Goal: Transaction & Acquisition: Book appointment/travel/reservation

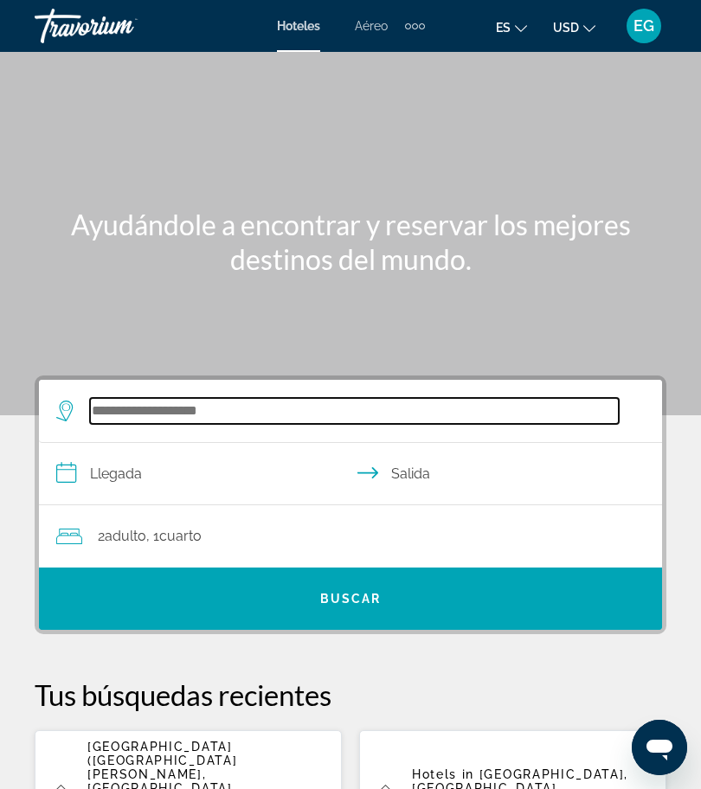
click at [197, 416] on input "Search widget" at bounding box center [354, 411] width 528 height 26
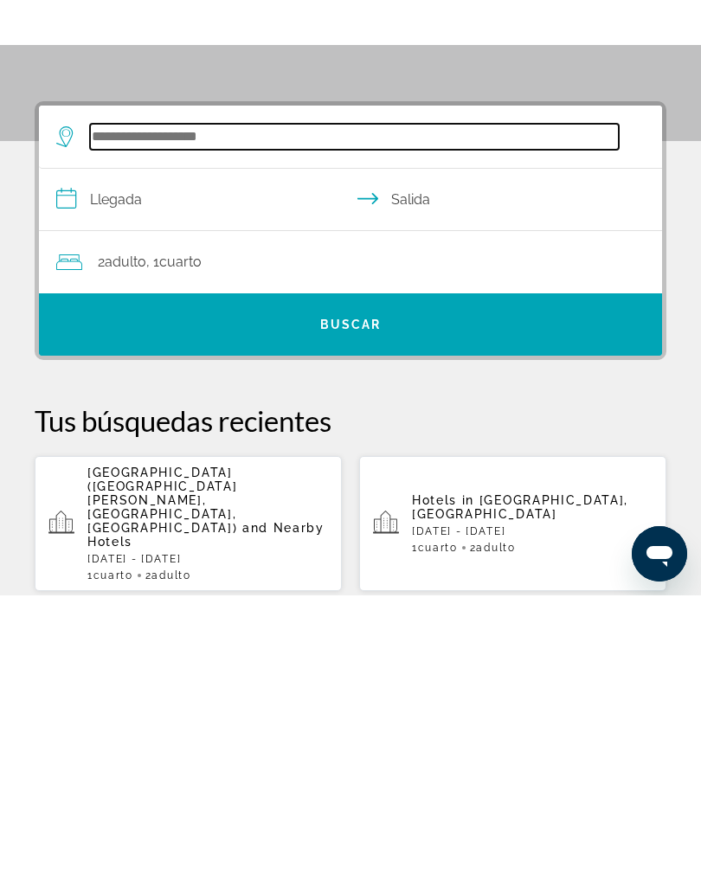
scroll to position [117, 0]
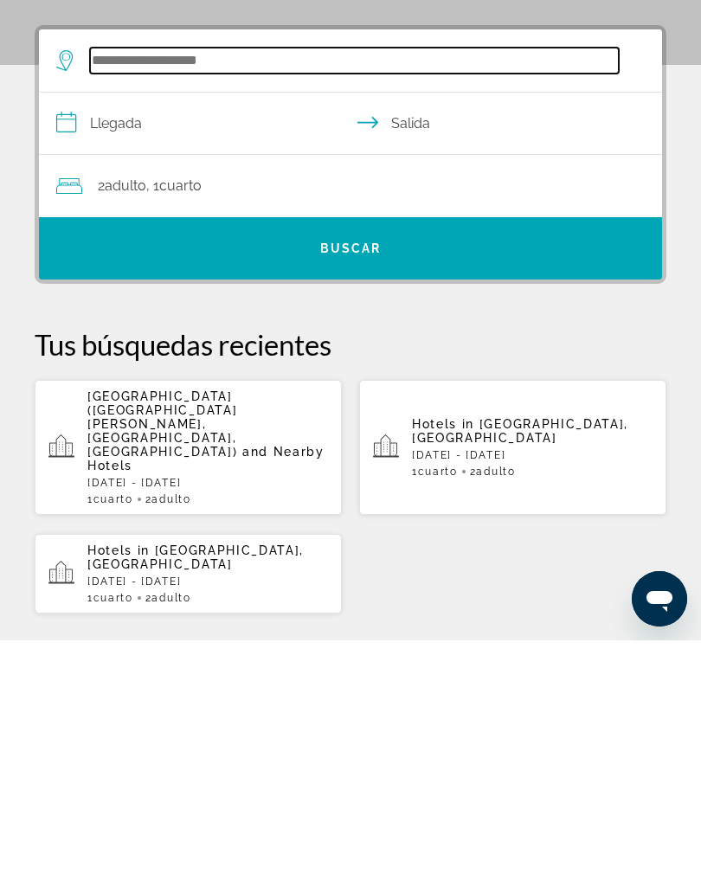
type input "*"
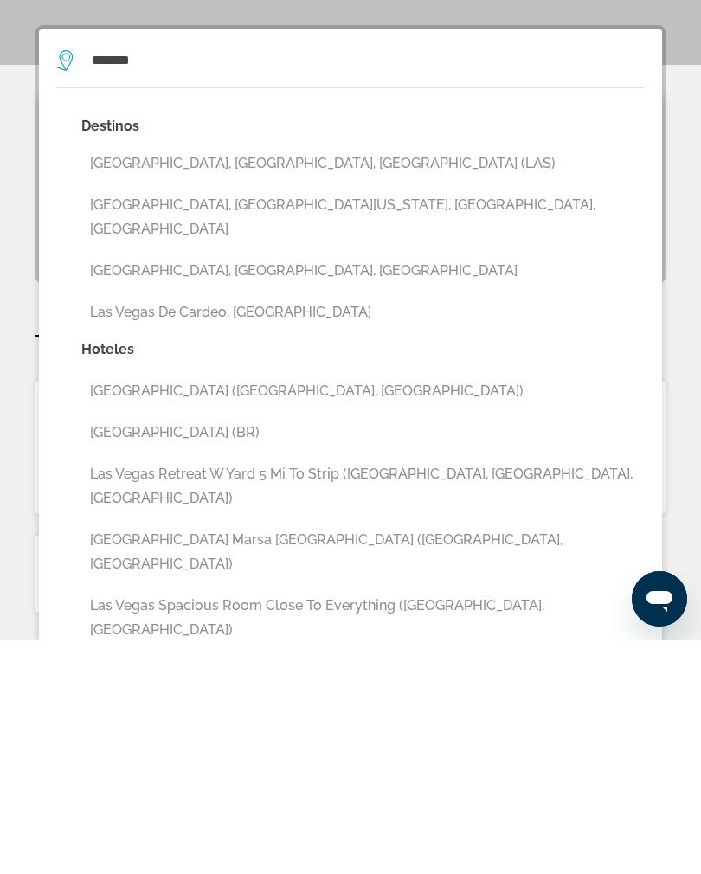
click at [192, 381] on button "[GEOGRAPHIC_DATA], [GEOGRAPHIC_DATA], [GEOGRAPHIC_DATA] (LAS)" at bounding box center [362, 397] width 563 height 33
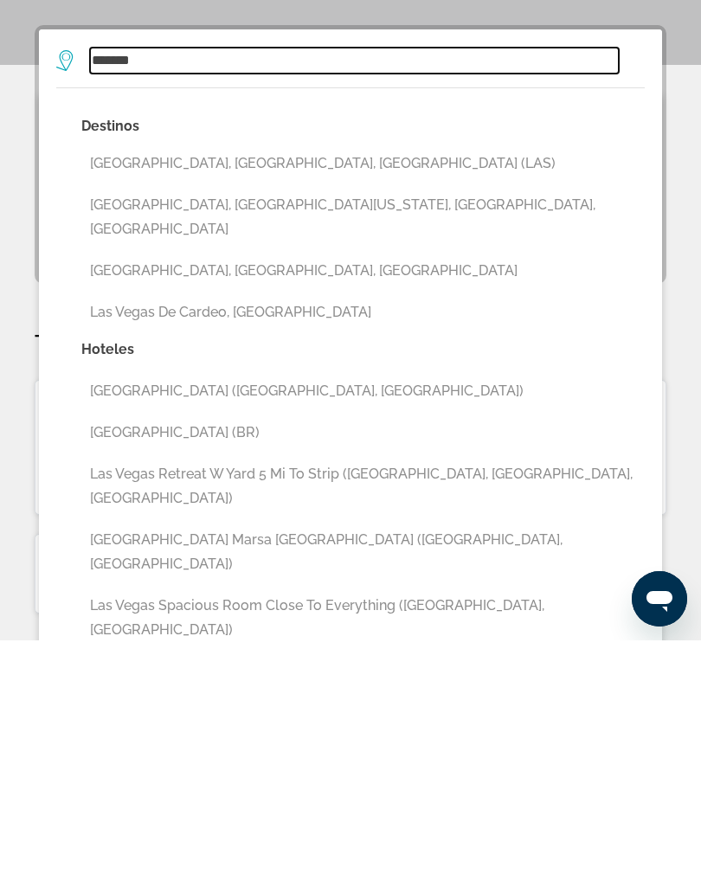
type input "**********"
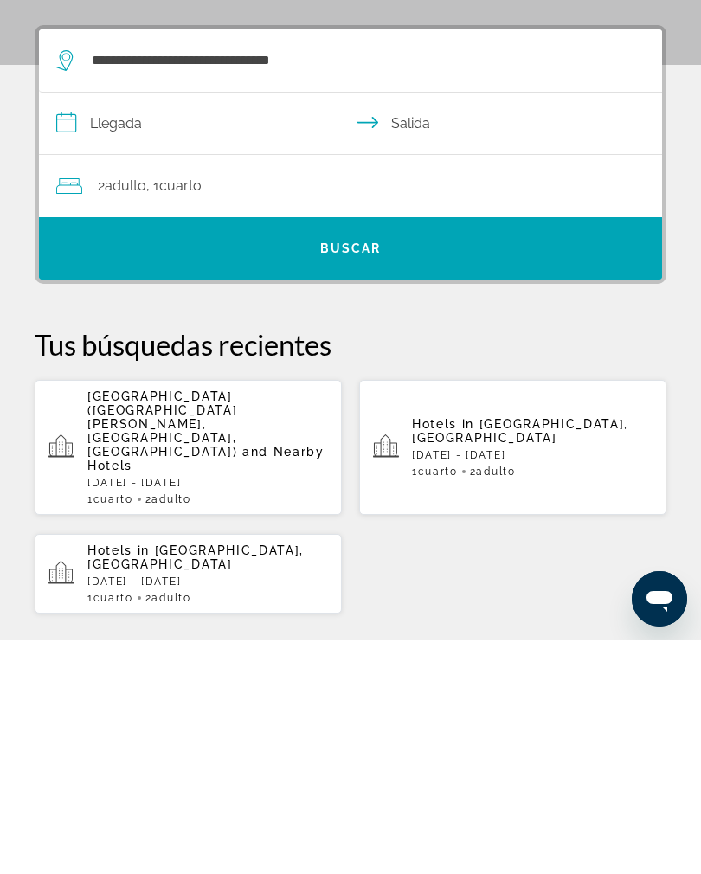
click at [62, 326] on input "**********" at bounding box center [354, 359] width 630 height 67
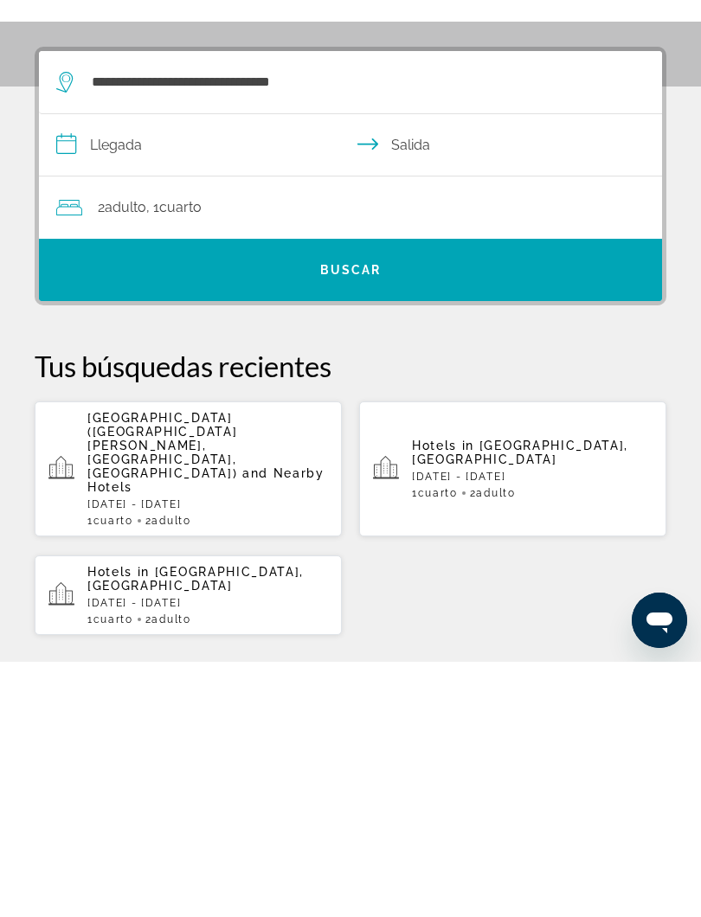
scroll to position [319, 0]
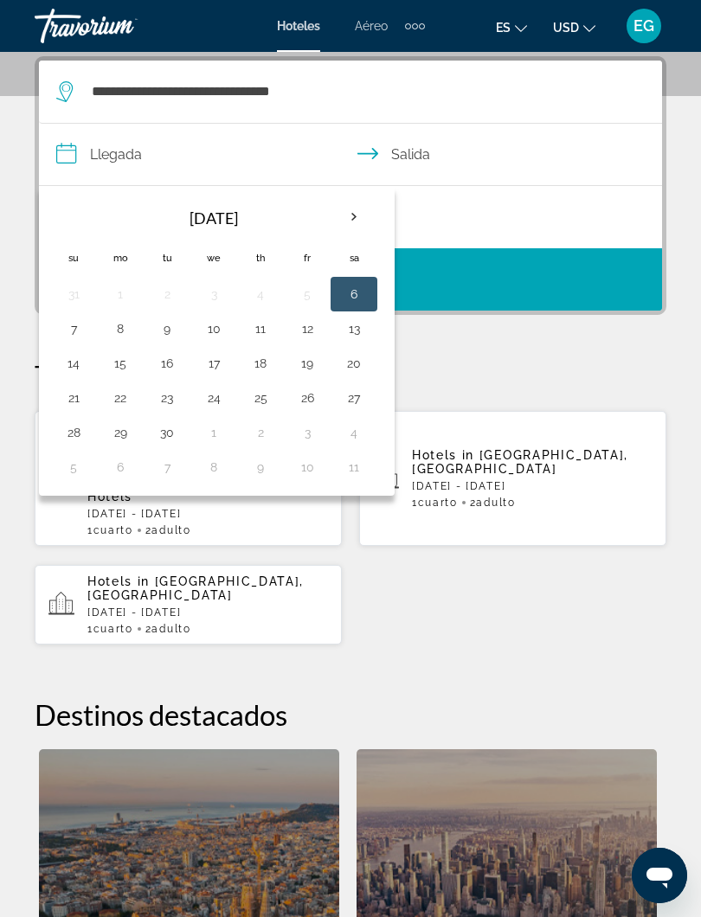
click at [359, 220] on th "Next month" at bounding box center [353, 217] width 47 height 38
click at [360, 215] on th "Next month" at bounding box center [353, 217] width 47 height 38
click at [351, 223] on th "Next month" at bounding box center [353, 217] width 47 height 38
click at [128, 425] on button "29" at bounding box center [120, 432] width 28 height 24
click at [304, 428] on button "2" at bounding box center [307, 432] width 28 height 24
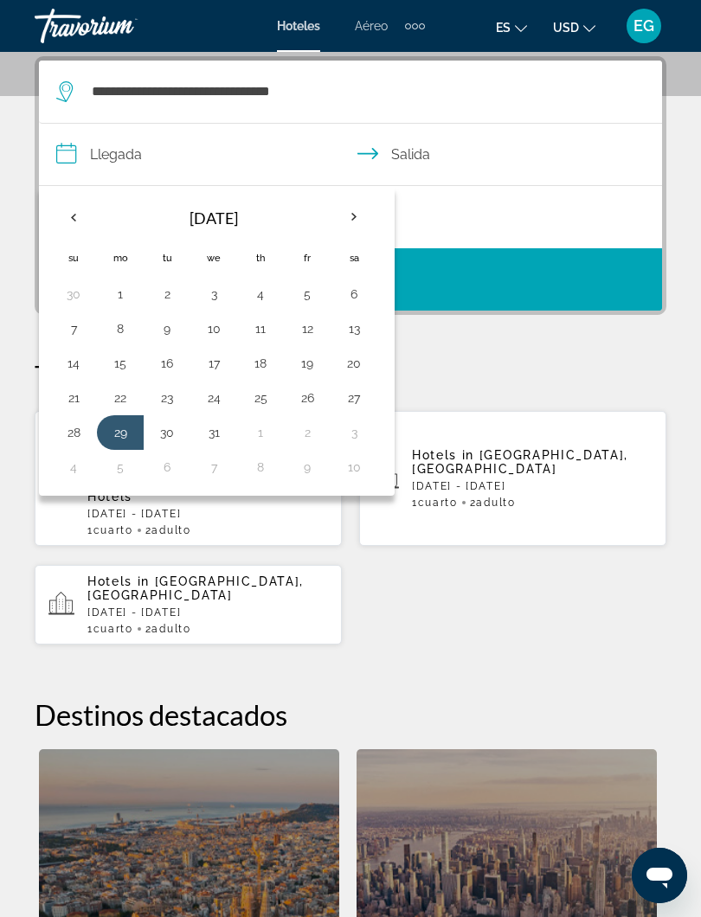
type input "**********"
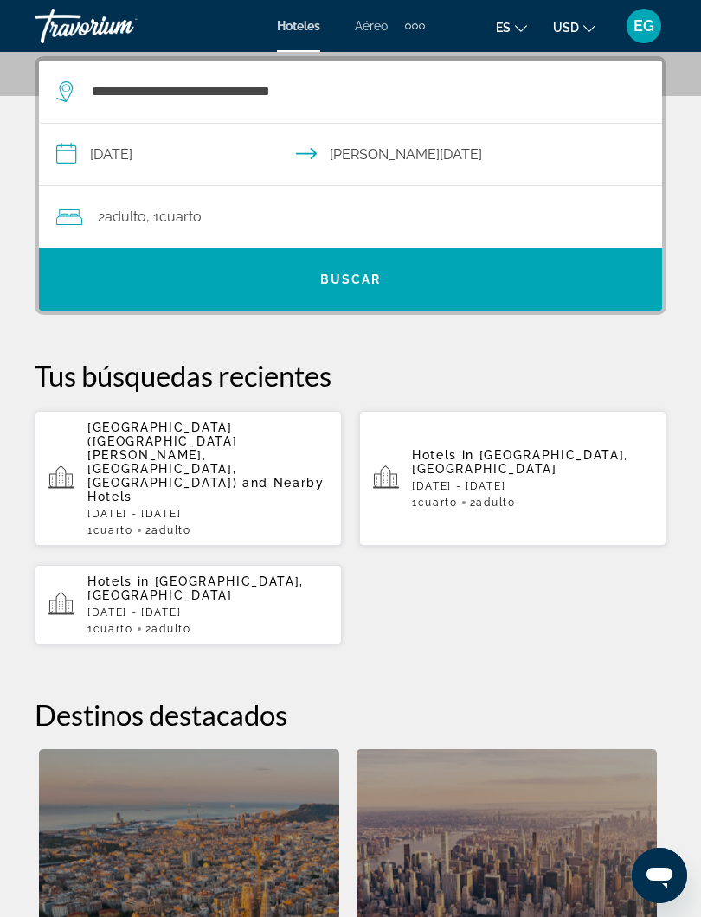
click at [359, 283] on span "Buscar" at bounding box center [350, 279] width 61 height 14
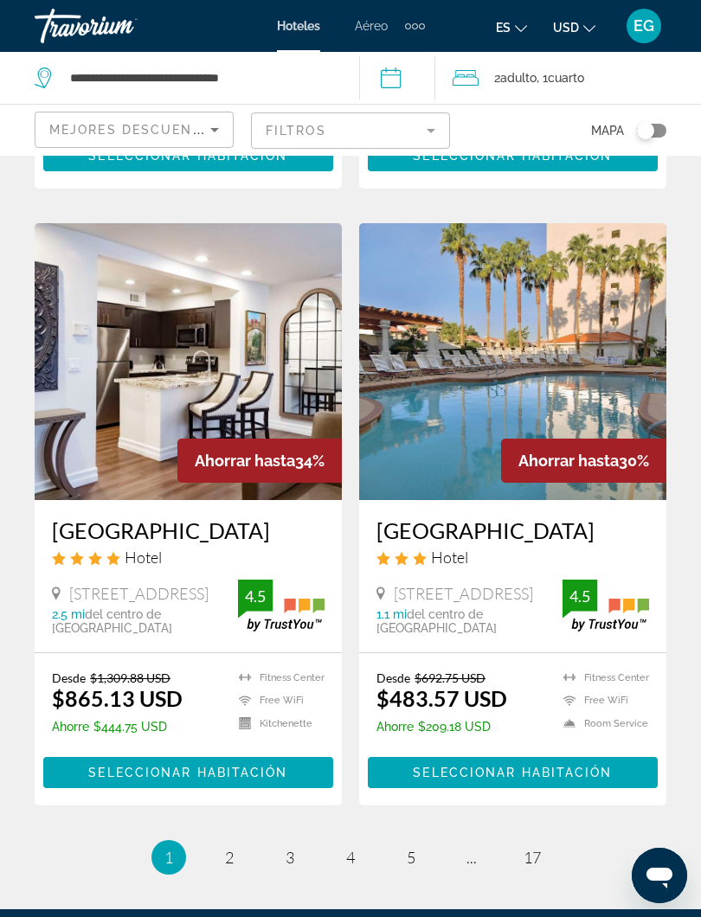
scroll to position [3350, 0]
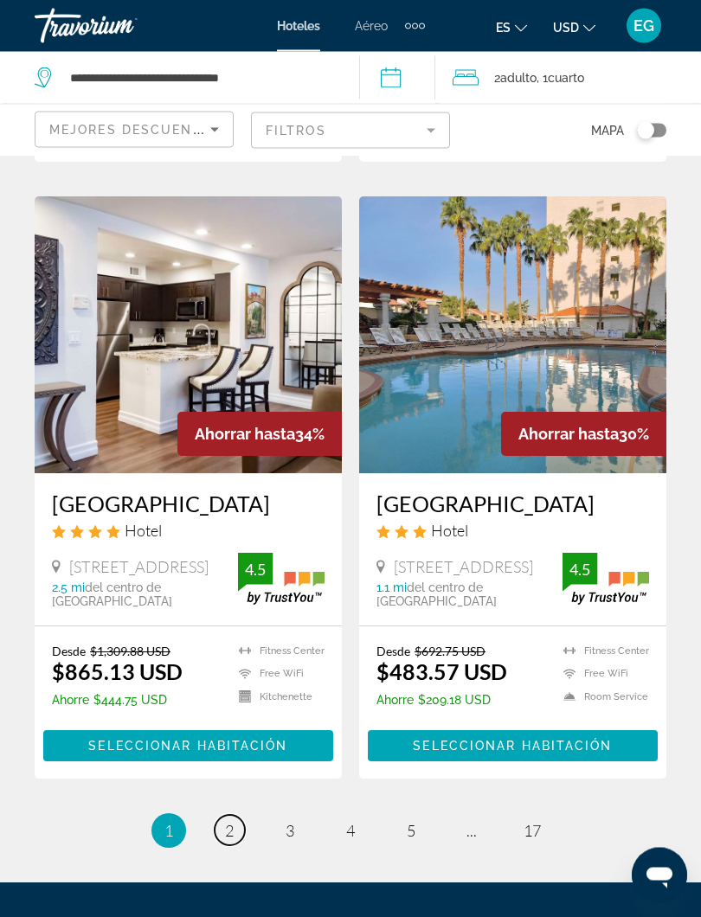
click at [228, 788] on span "2" at bounding box center [229, 831] width 9 height 19
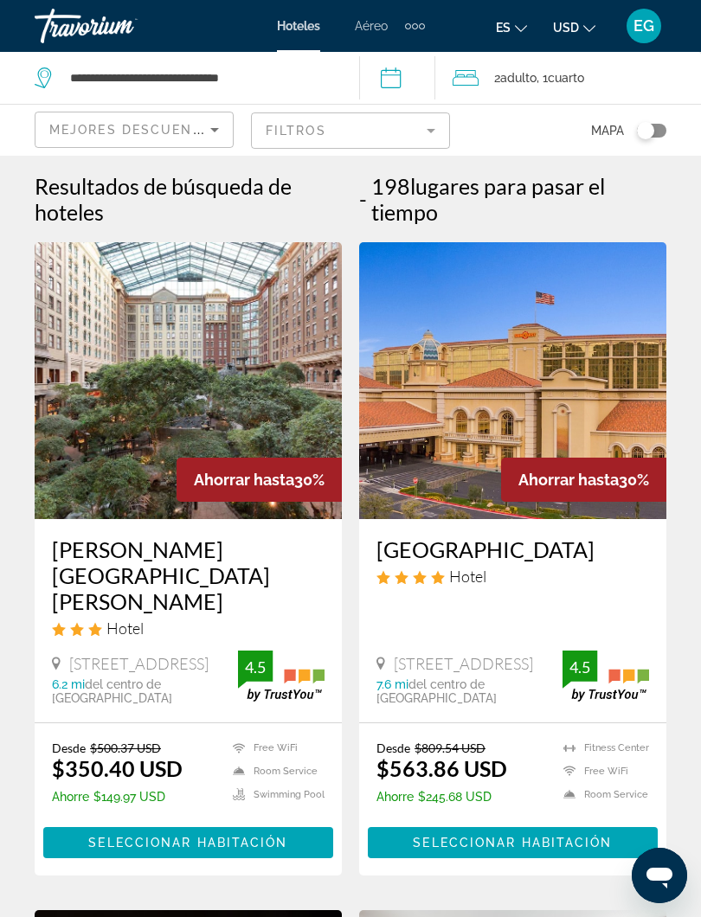
click at [258, 408] on img "Main content" at bounding box center [188, 380] width 307 height 277
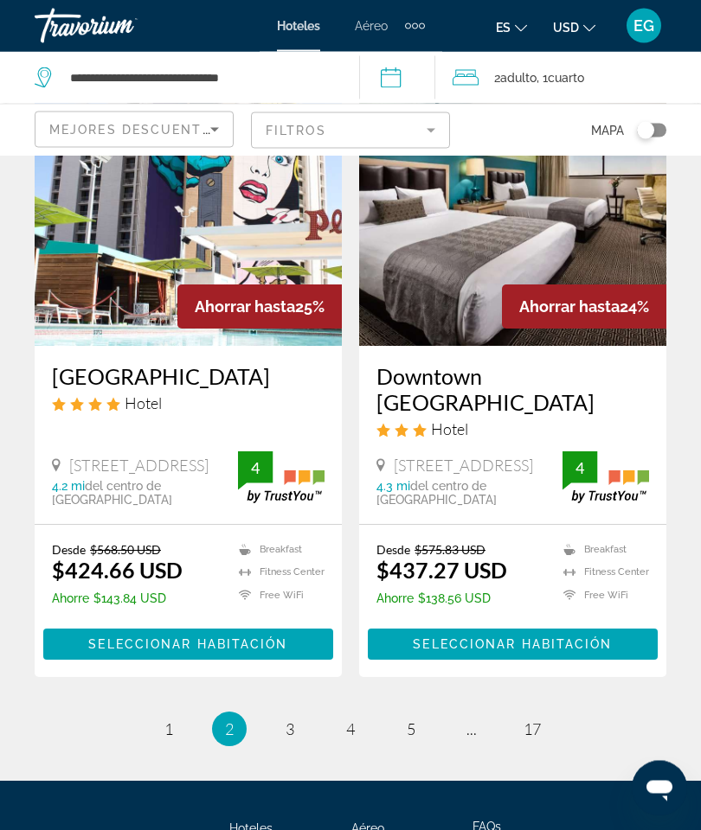
scroll to position [3439, 0]
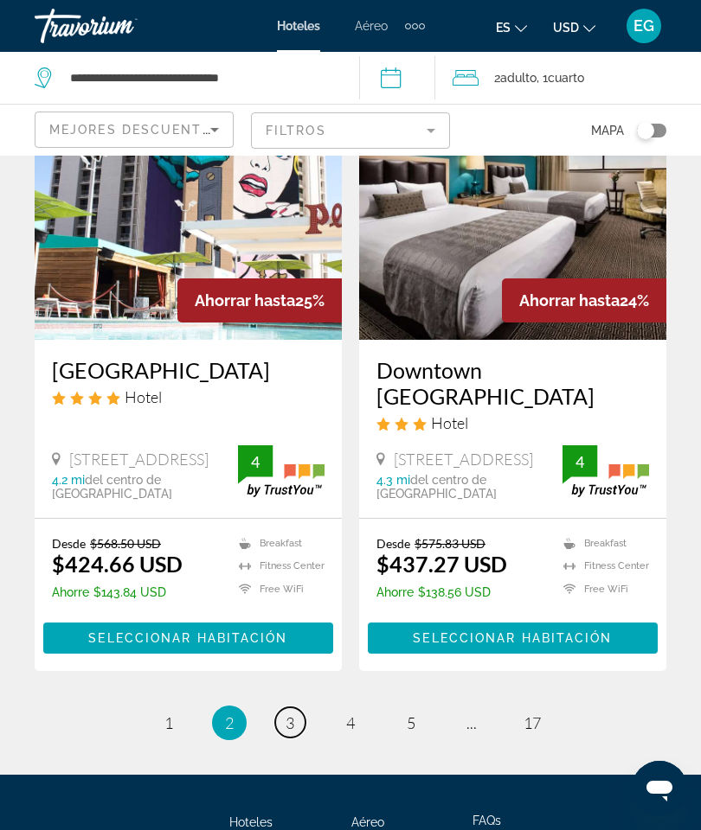
click at [287, 714] on span "3" at bounding box center [289, 723] width 9 height 19
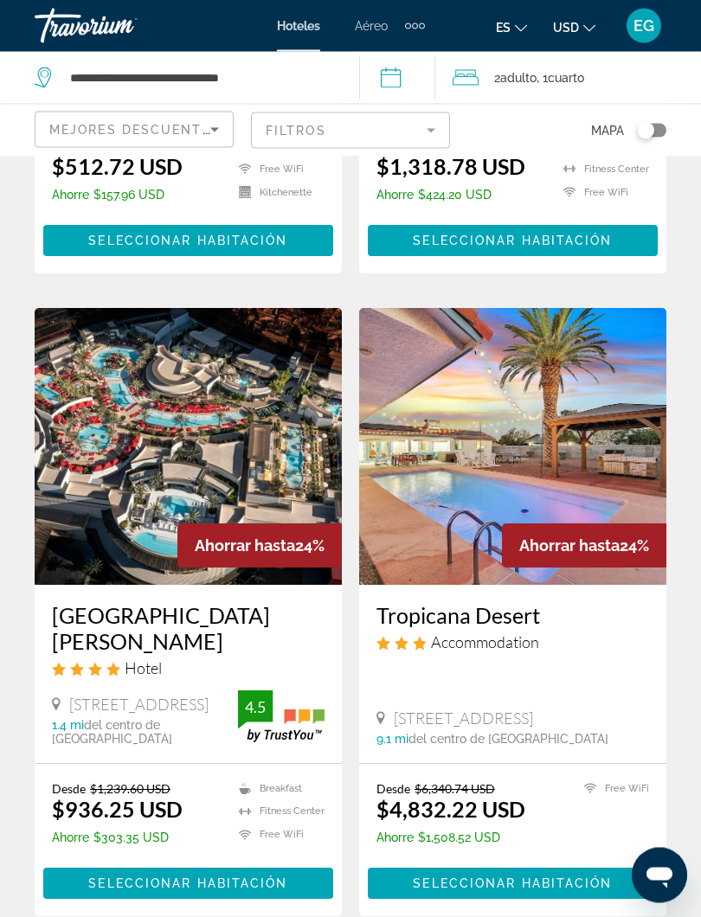
scroll to position [609, 0]
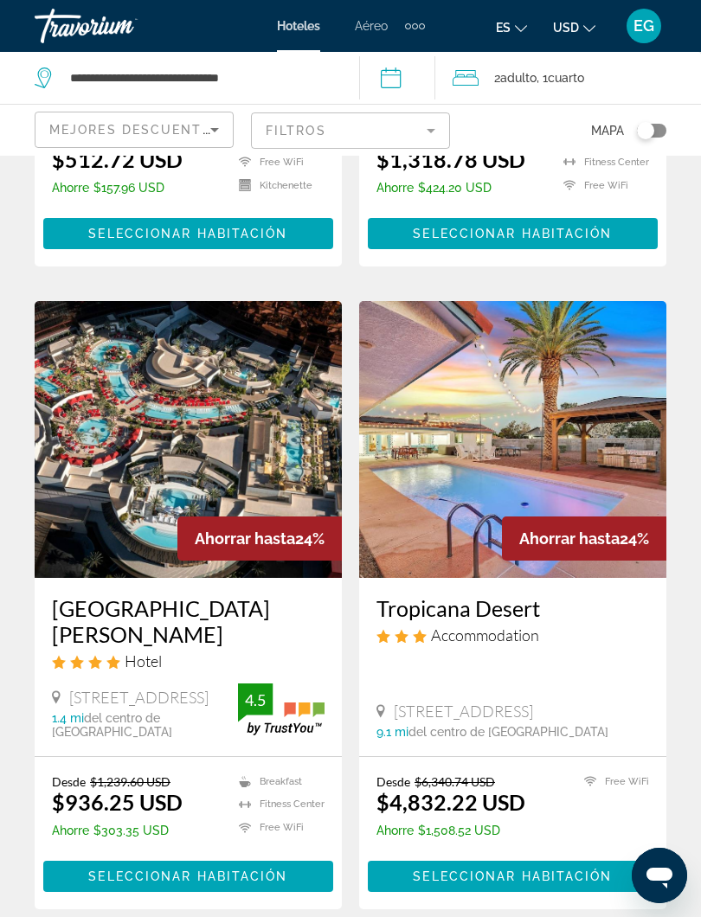
click at [189, 468] on img "Main content" at bounding box center [188, 439] width 307 height 277
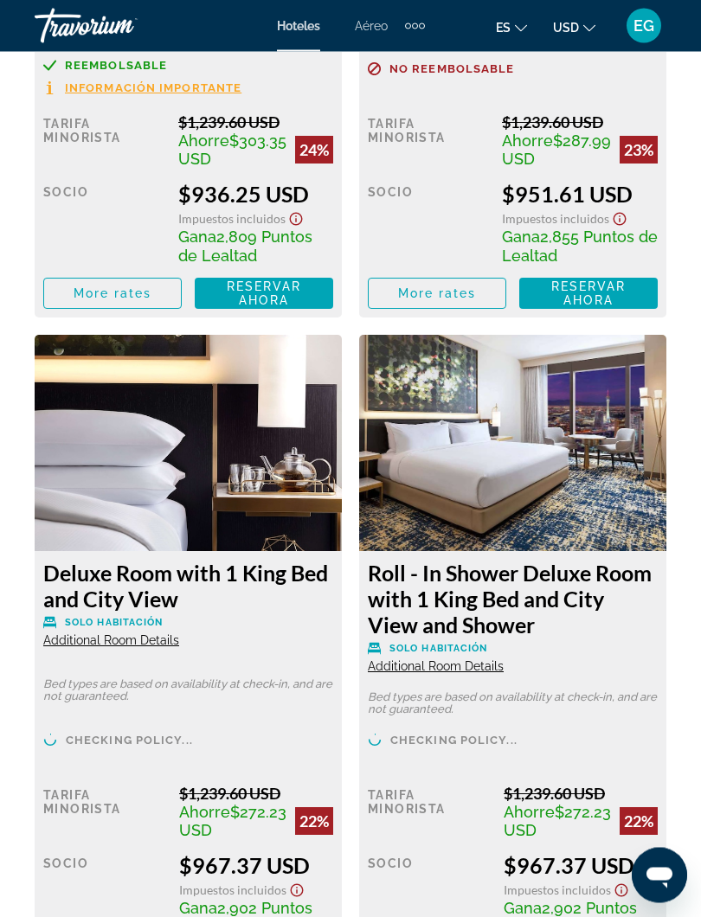
scroll to position [3368, 0]
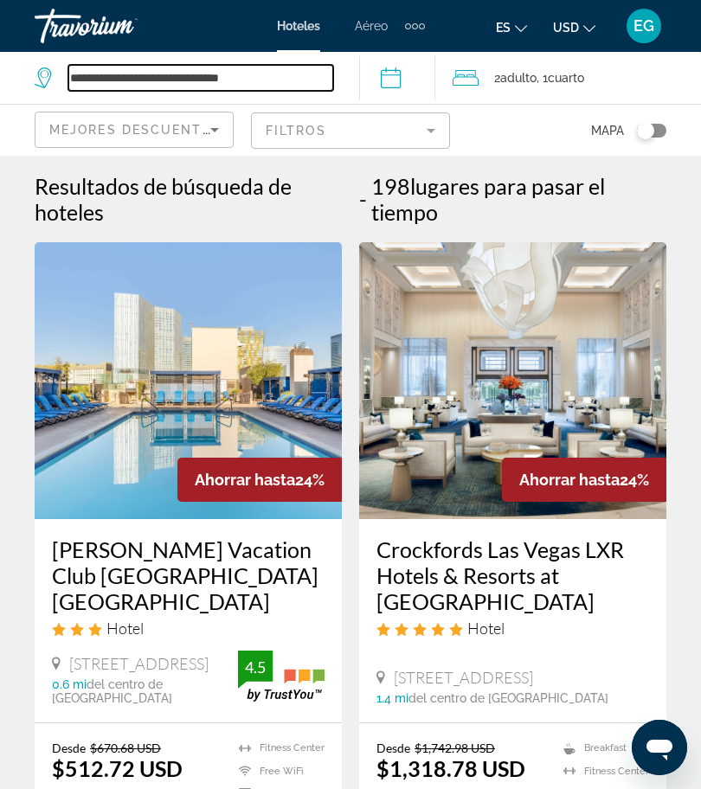
click at [302, 81] on input "**********" at bounding box center [200, 78] width 265 height 26
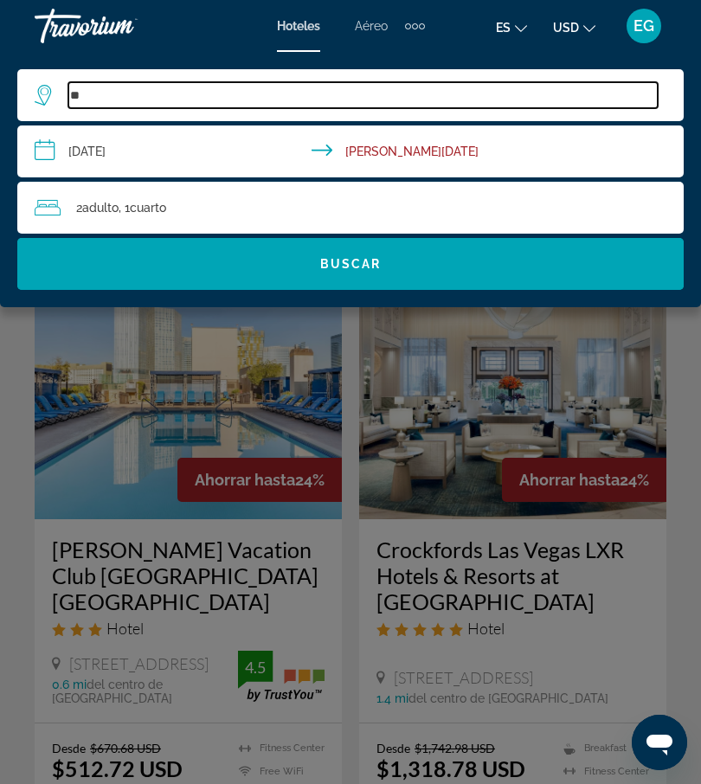
type input "*"
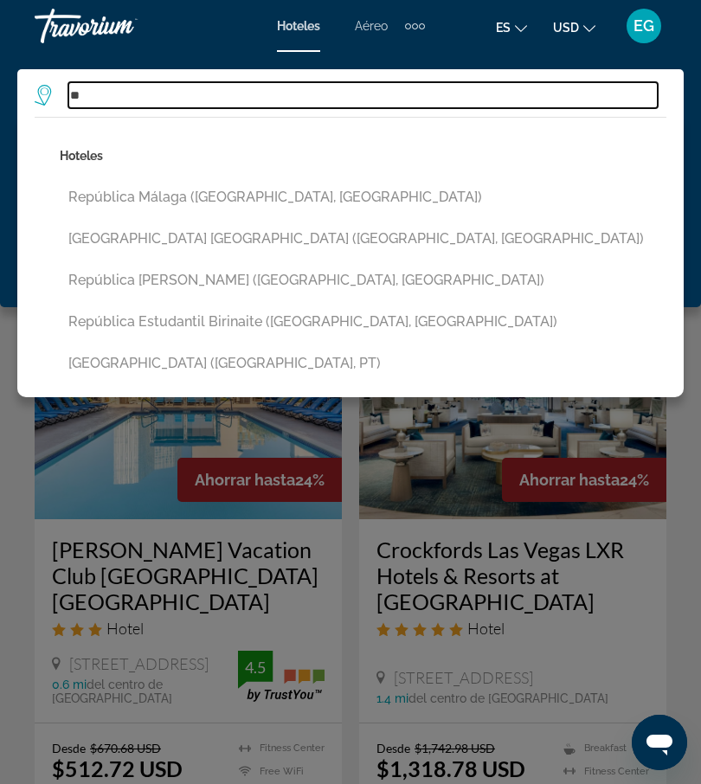
type input "*"
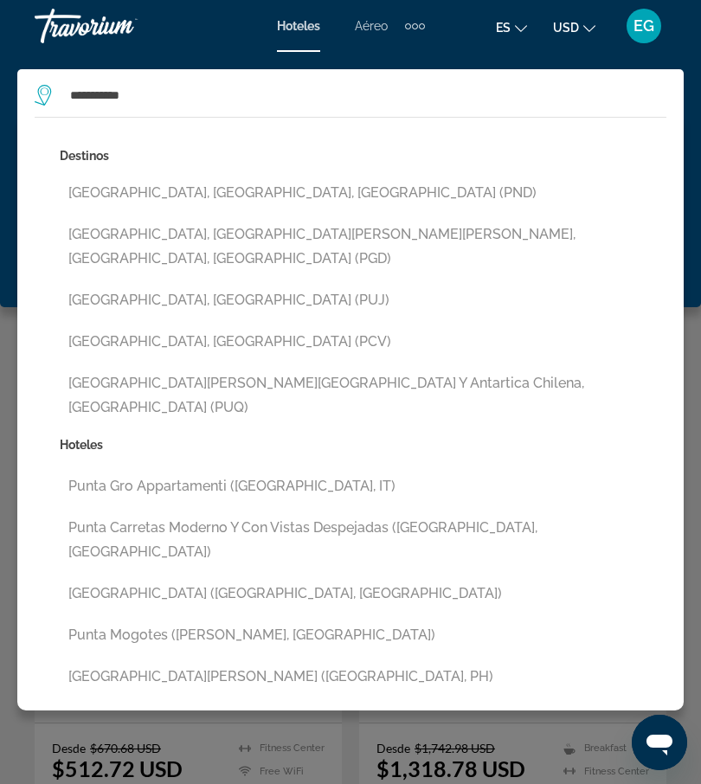
click at [209, 284] on button "[GEOGRAPHIC_DATA], [GEOGRAPHIC_DATA] (PUJ)" at bounding box center [363, 300] width 606 height 33
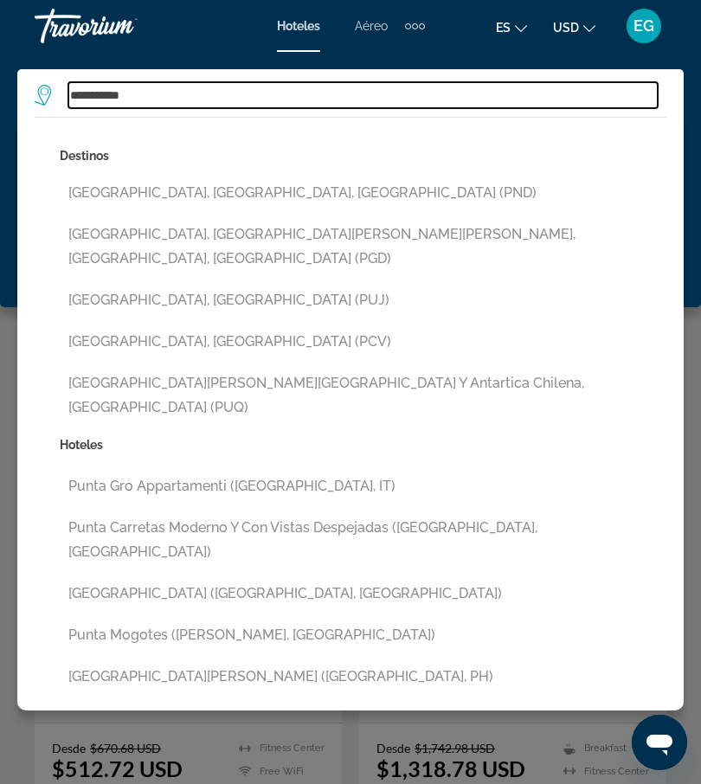
type input "**********"
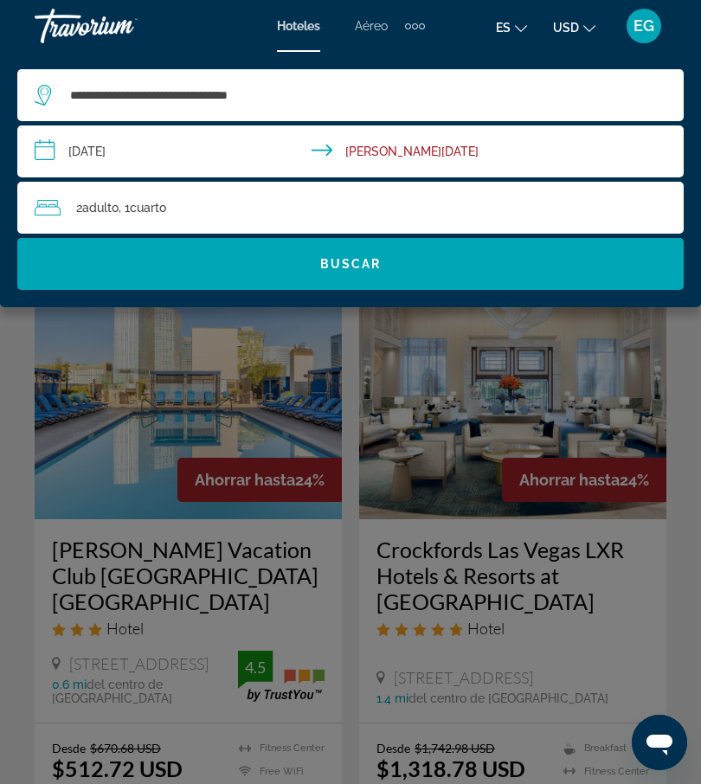
click at [353, 276] on span "Search widget" at bounding box center [350, 264] width 666 height 42
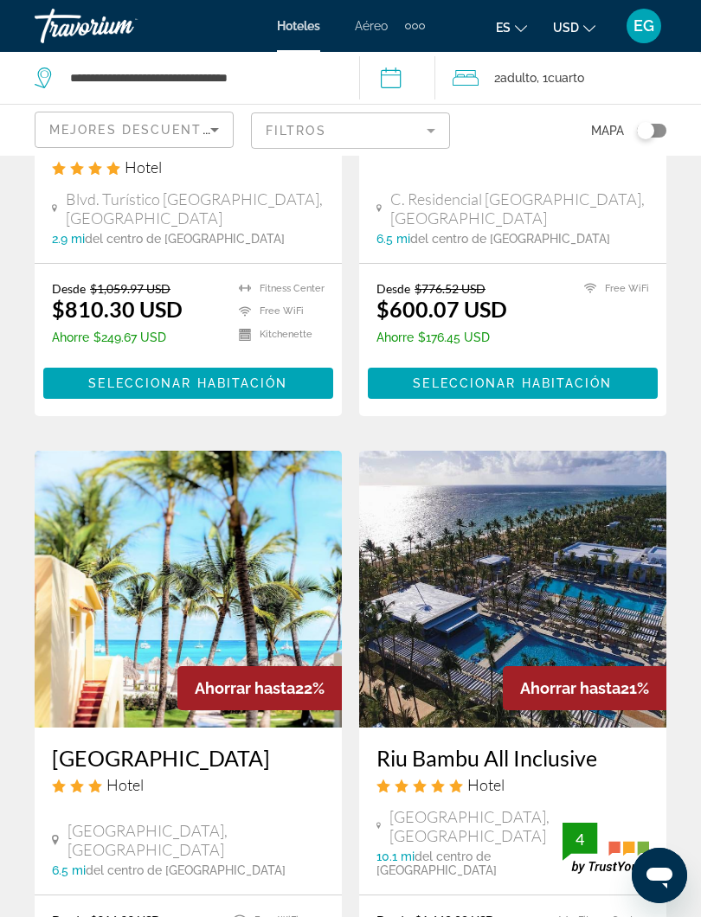
scroll to position [3339, 0]
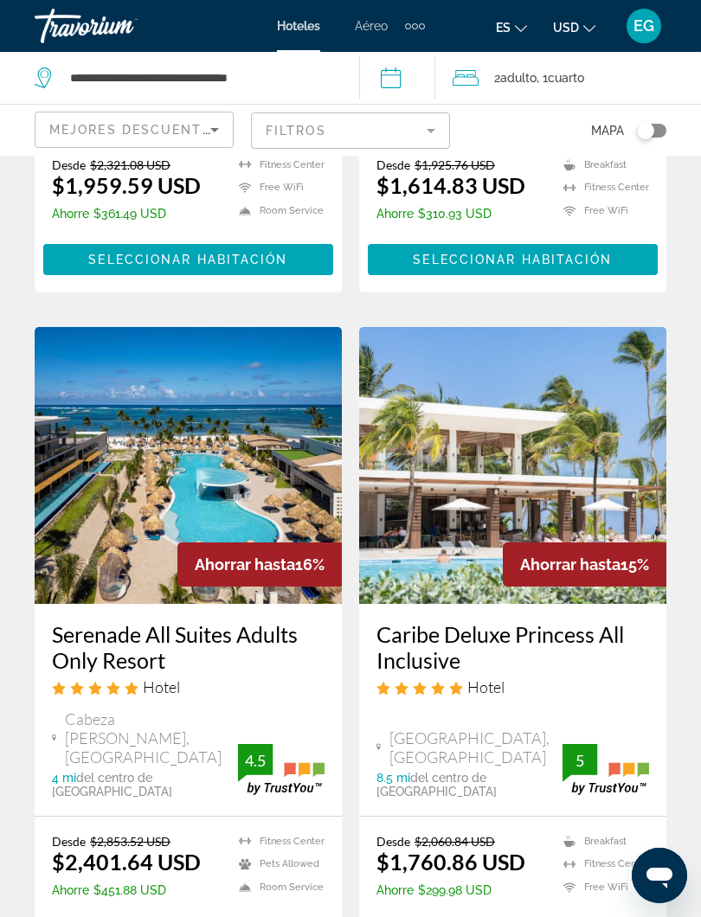
scroll to position [3429, 0]
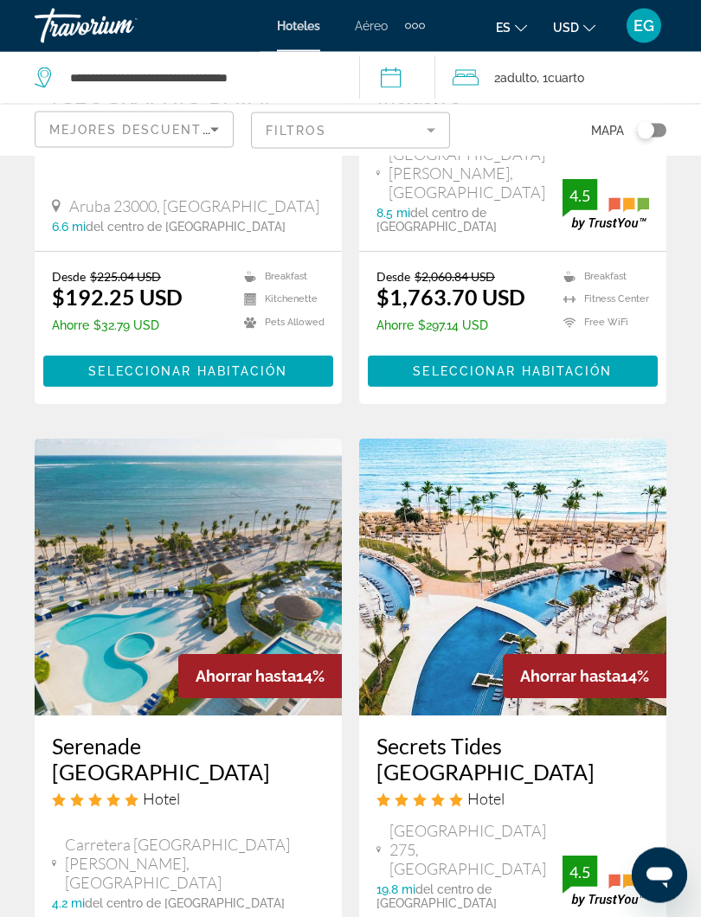
scroll to position [1194, 0]
